Goal: Information Seeking & Learning: Learn about a topic

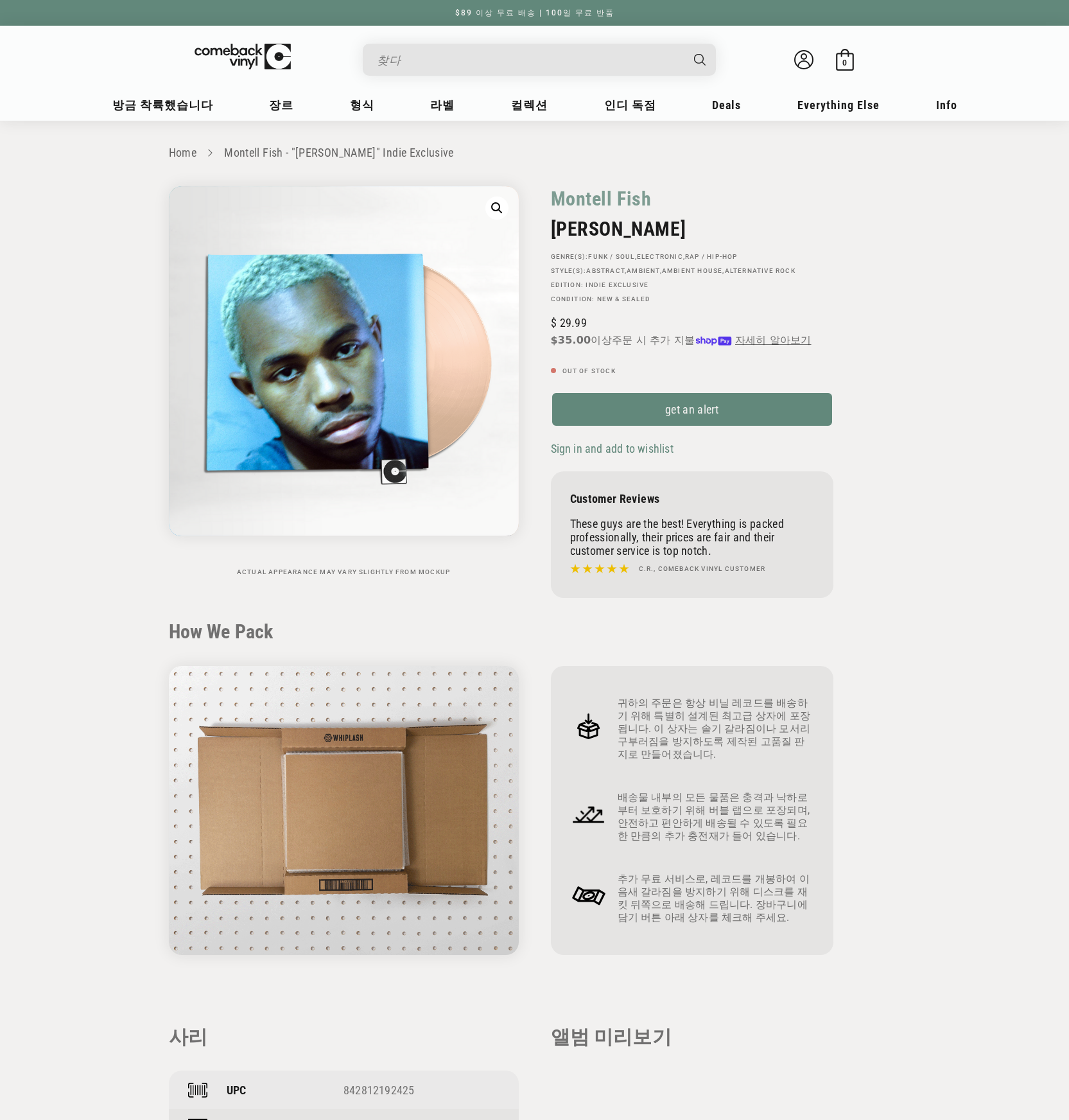
click at [943, 347] on section "Home Montell Fish - "JAMIE" Indie Exclusive Skip to product information Open me…" at bounding box center [534, 940] width 1069 height 1638
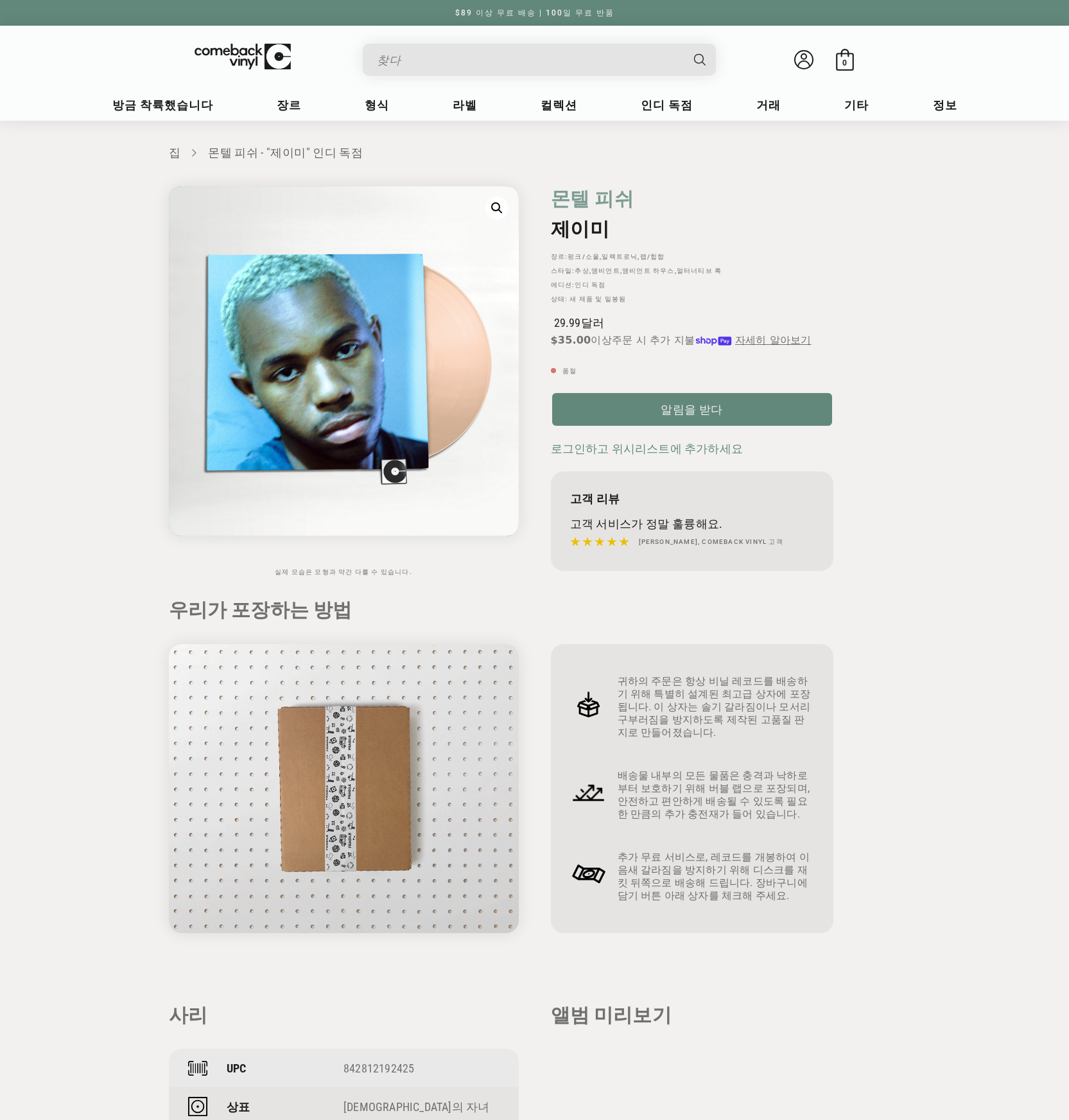
click at [540, 216] on div "몬텔 피쉬 [GEOGRAPHIC_DATA] [GEOGRAPHIC_DATA]: 펑크/소울 , 일렉트로닉 , 랩/힙합 스타일: 추상 , 앰비언트 …" at bounding box center [718, 384] width 366 height 396
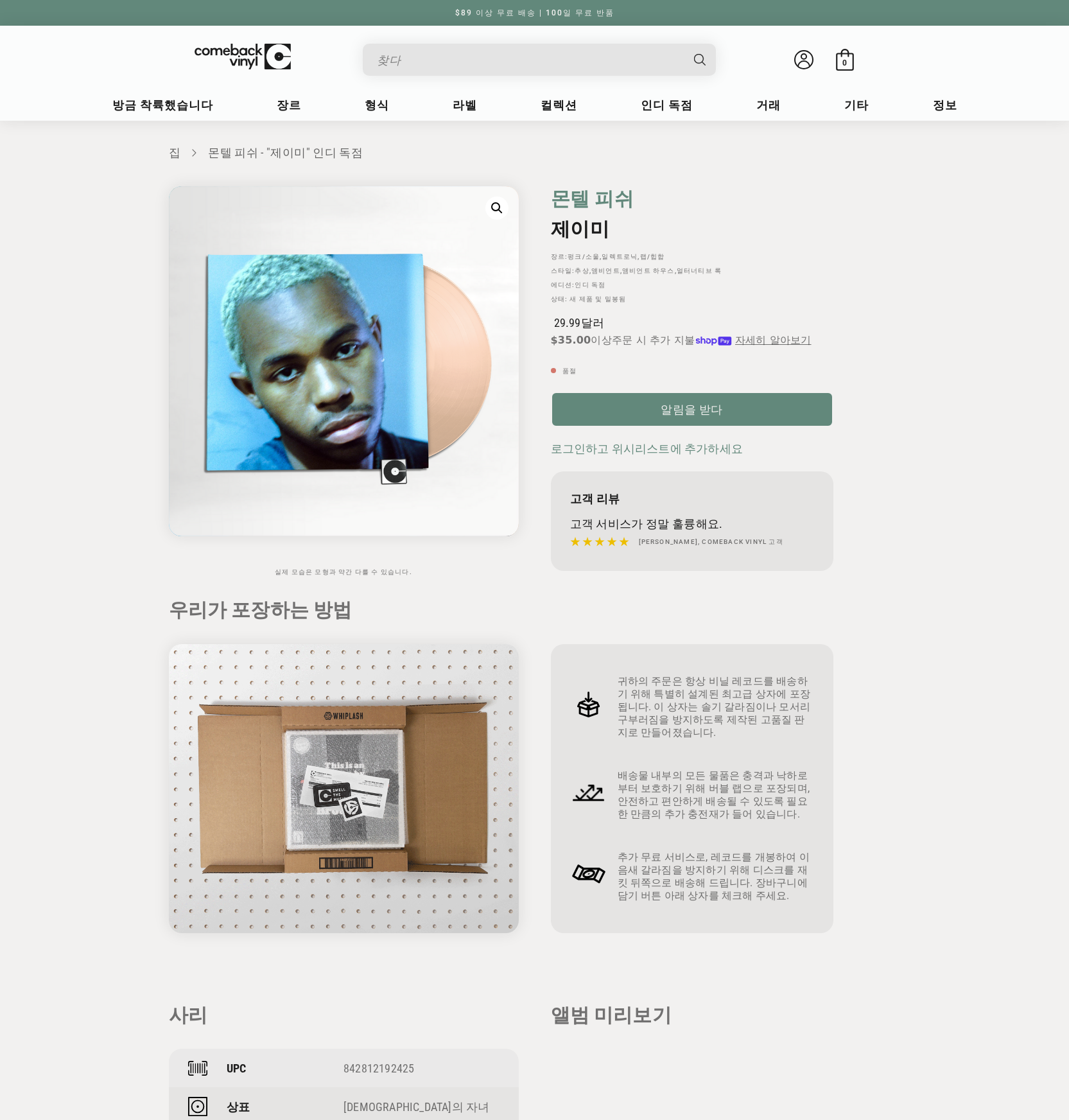
click at [556, 205] on font "몬텔 피쉬" at bounding box center [592, 199] width 83 height 22
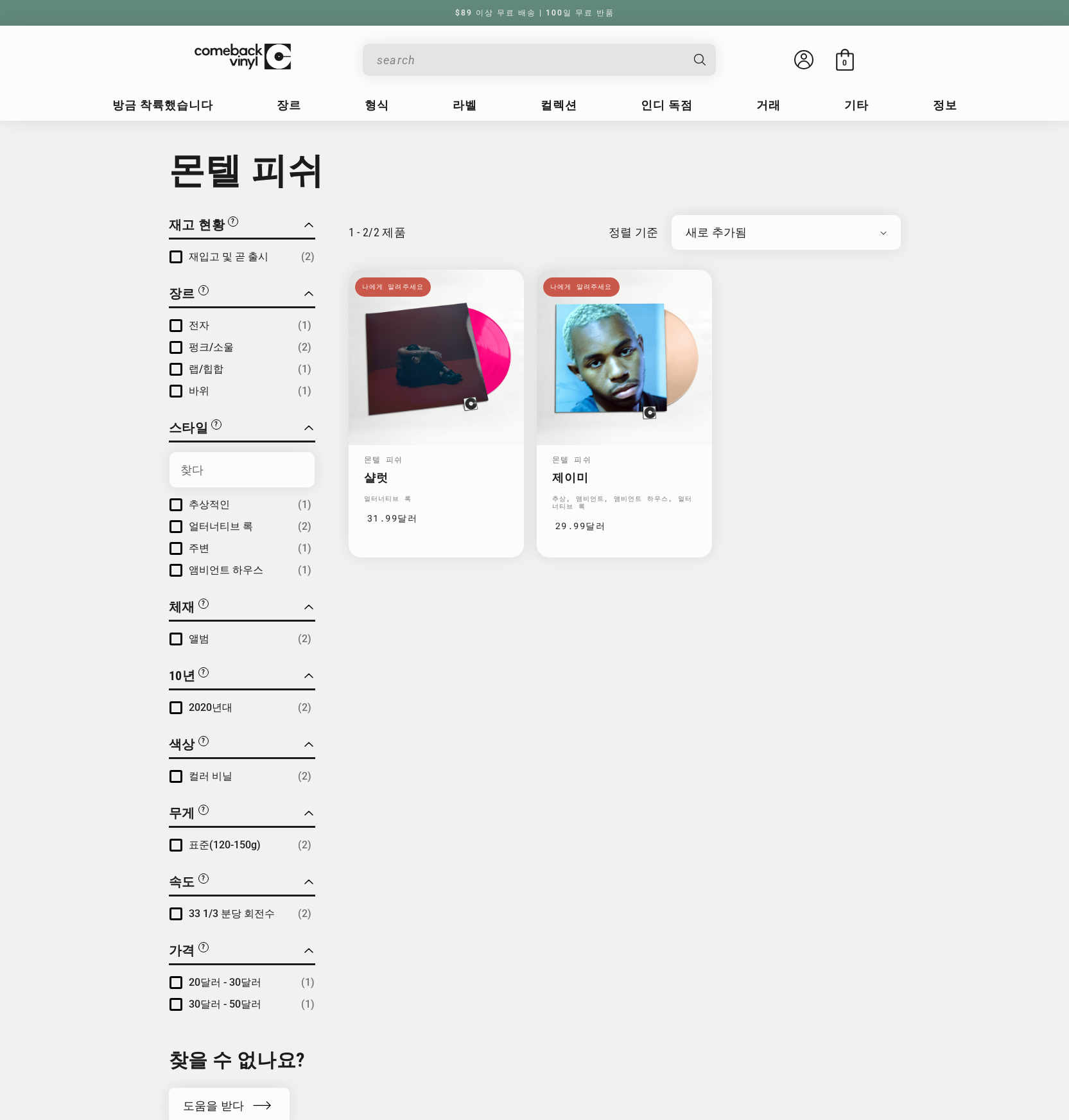
click at [731, 793] on div "닫다 필터링 기준 모두 지우기 재고 현황 "Coming Soon" 타이틀은 곧 출시될 예정이며 재고가 확보될 예정입니다. 품절된 모든 제품은 …" at bounding box center [535, 670] width 732 height 909
click at [501, 470] on link "샬럿" at bounding box center [436, 477] width 144 height 13
